Goal: Find specific page/section: Locate item on page

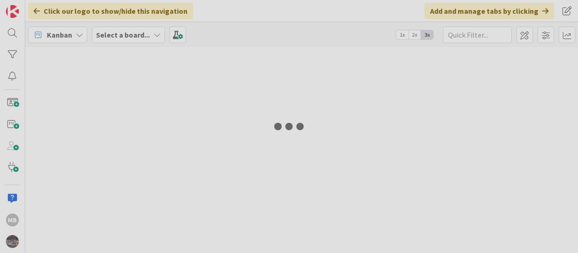
type input "1338"
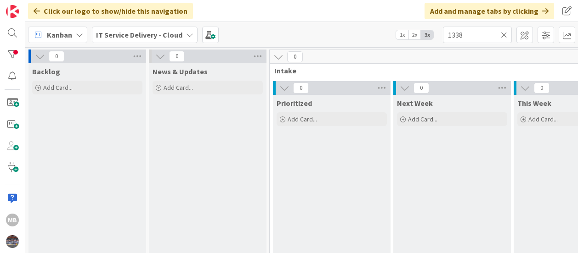
click at [503, 34] on icon at bounding box center [503, 35] width 6 height 8
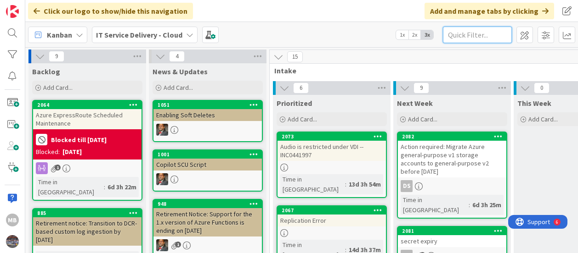
click at [488, 34] on input "text" at bounding box center [477, 35] width 69 height 17
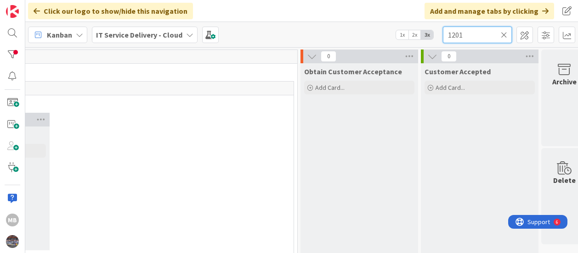
scroll to position [0, 1092]
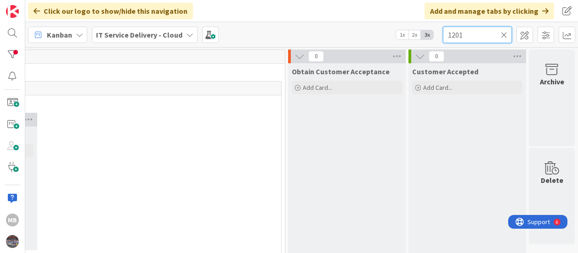
type input "1201"
